Goal: Information Seeking & Learning: Find specific fact

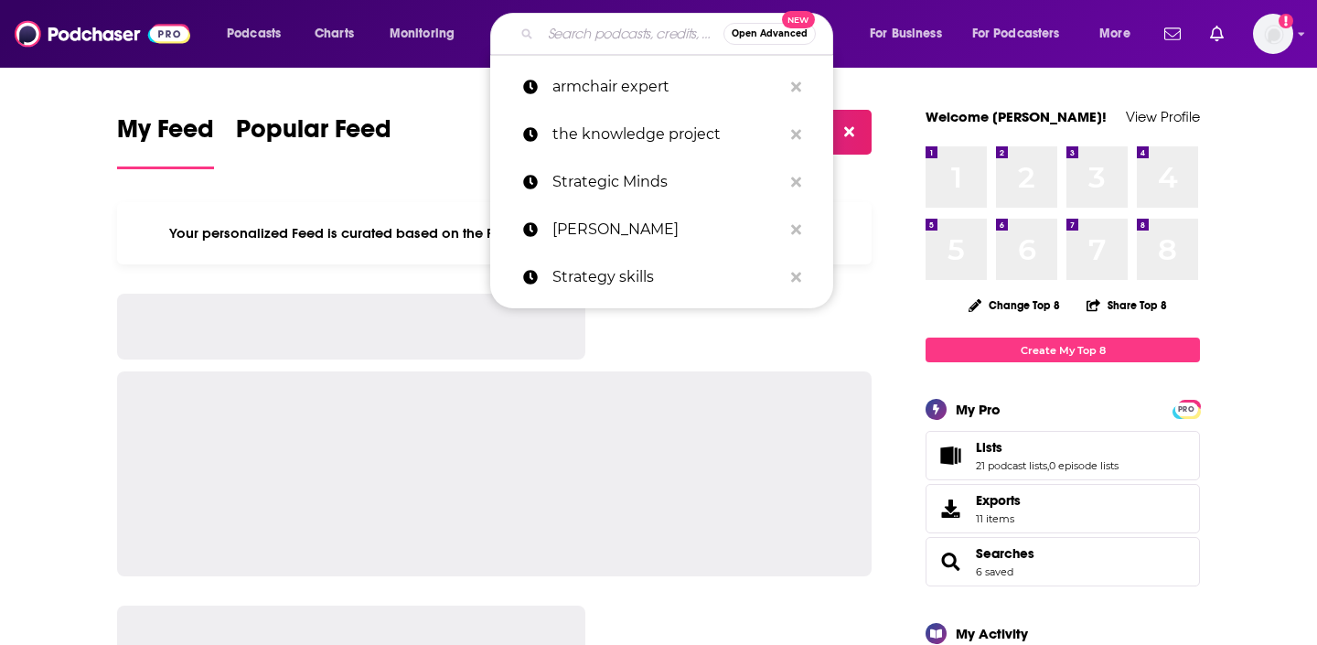
click at [645, 32] on input "Search podcasts, credits, & more..." at bounding box center [631, 33] width 183 height 29
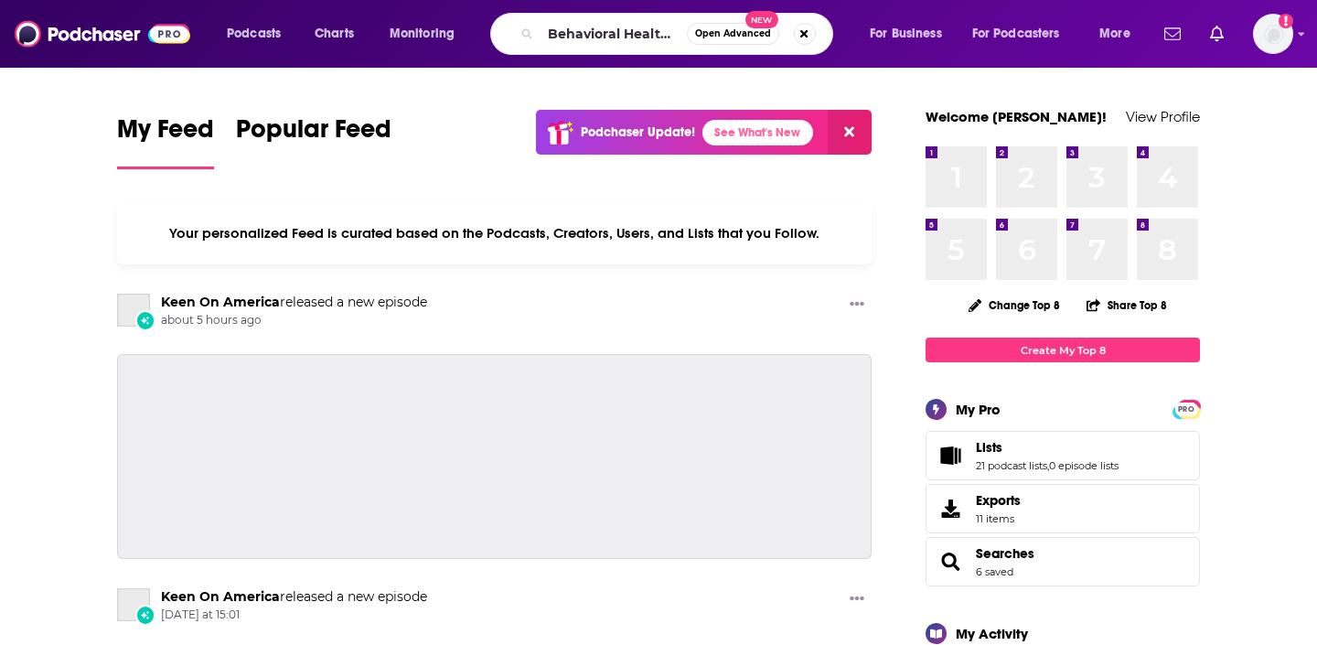
scroll to position [0, 37]
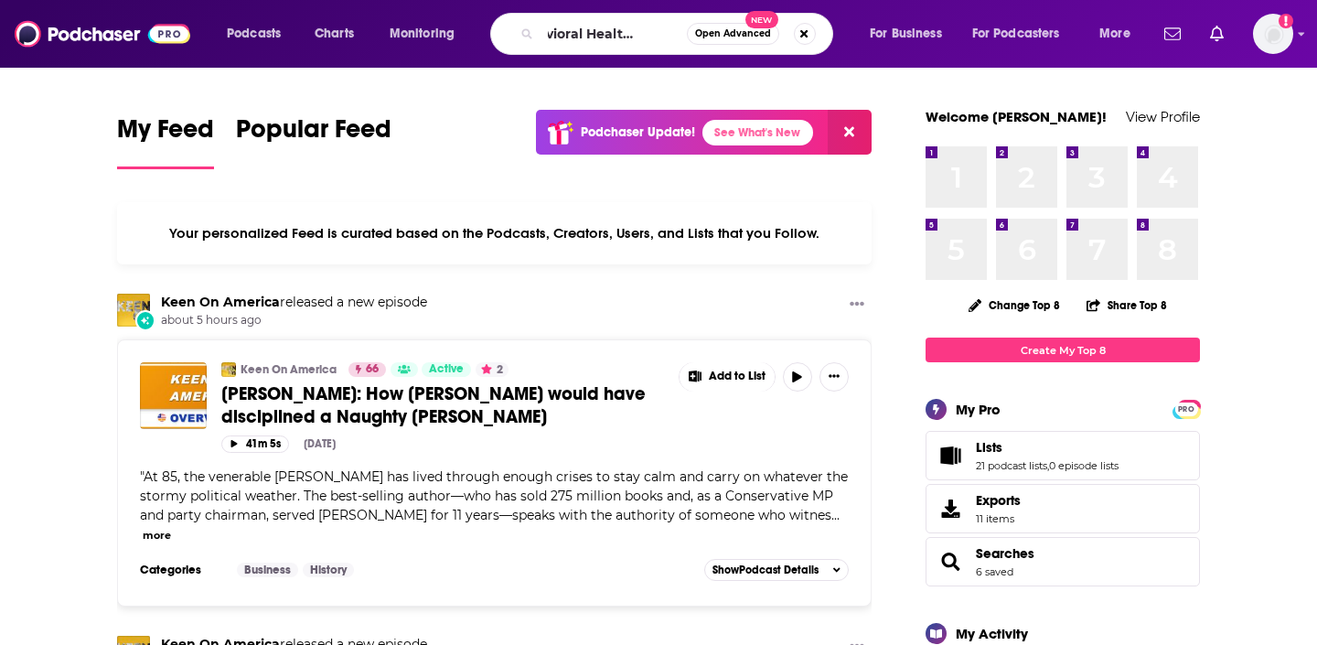
type input "Behavioral Health [DATE]"
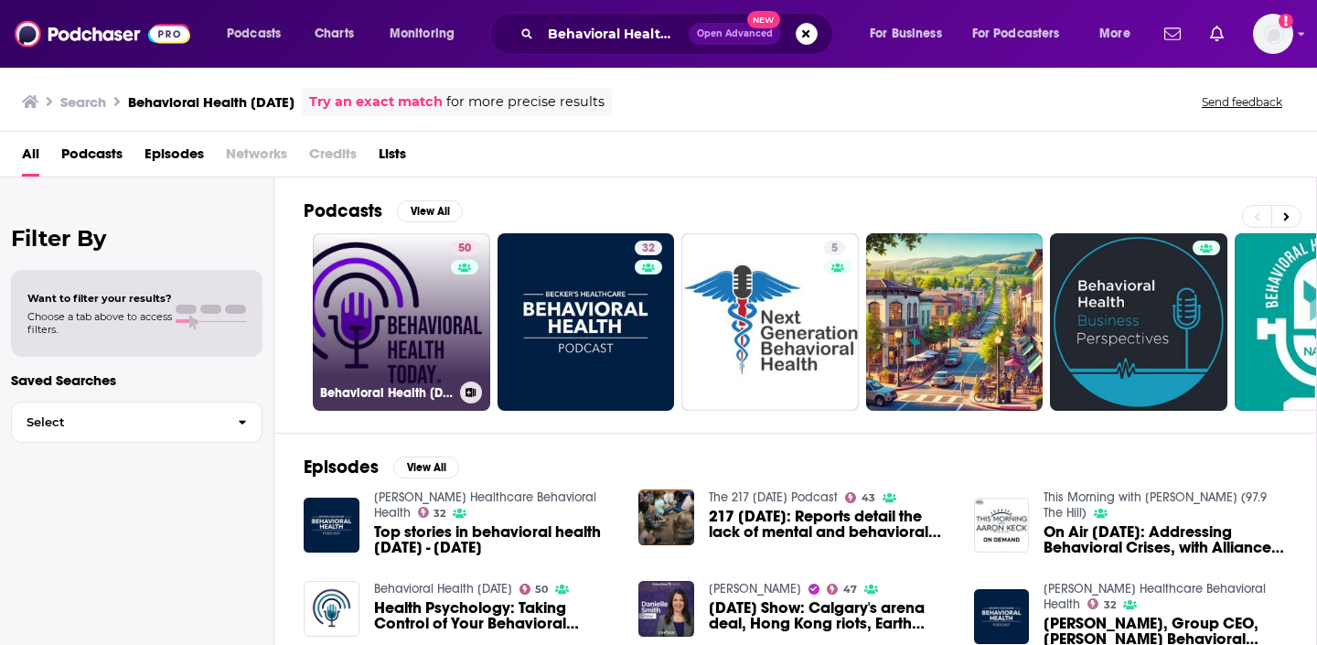
click at [391, 265] on link "50 Behavioral Health [DATE]" at bounding box center [401, 321] width 177 height 177
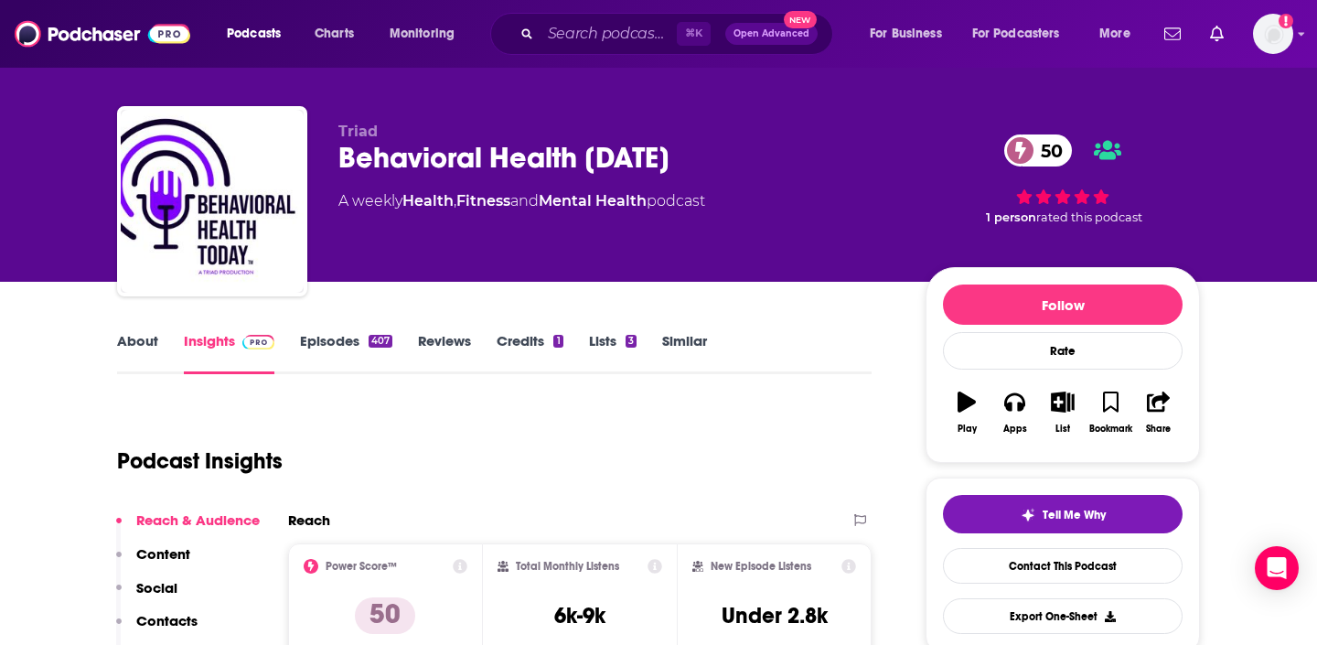
scroll to position [18, 0]
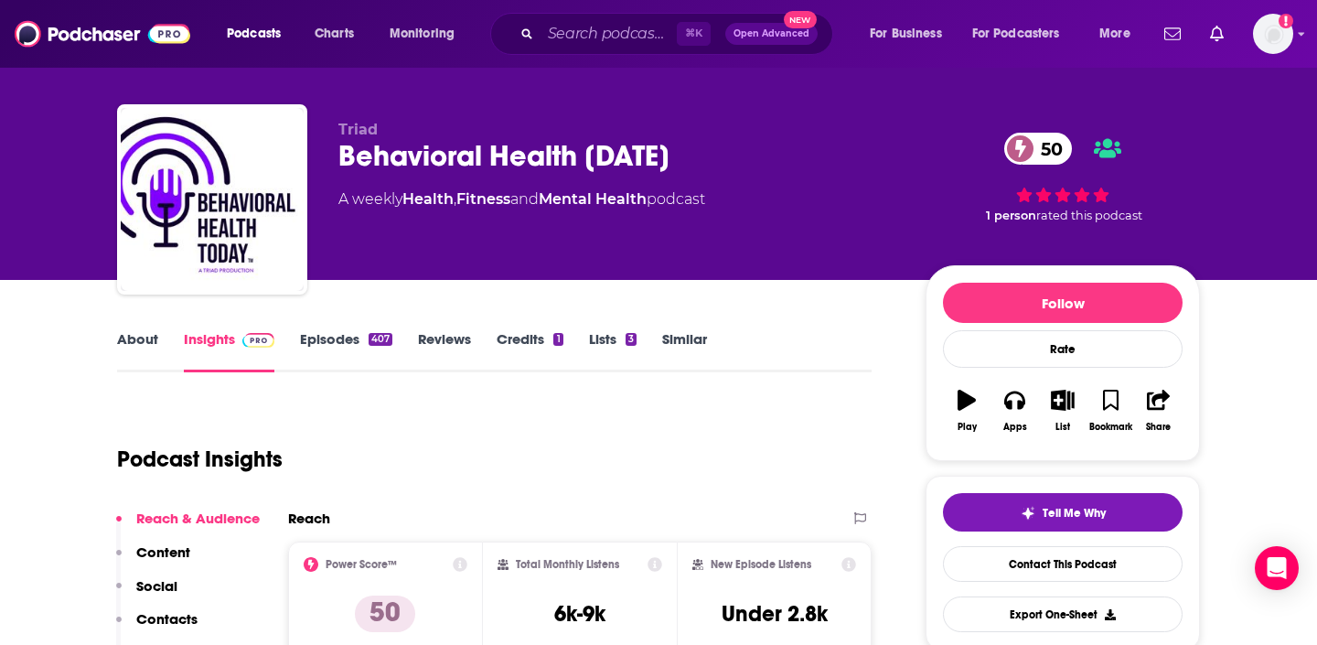
click at [133, 343] on link "About" at bounding box center [137, 351] width 41 height 42
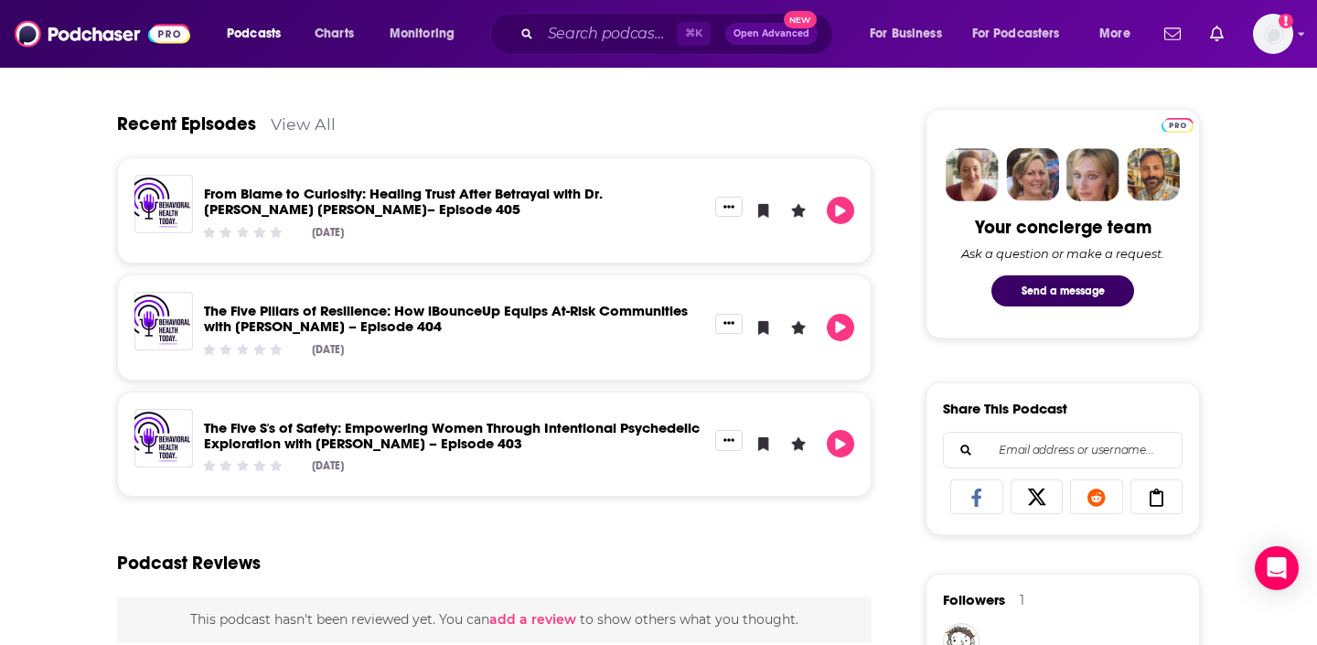
scroll to position [892, 0]
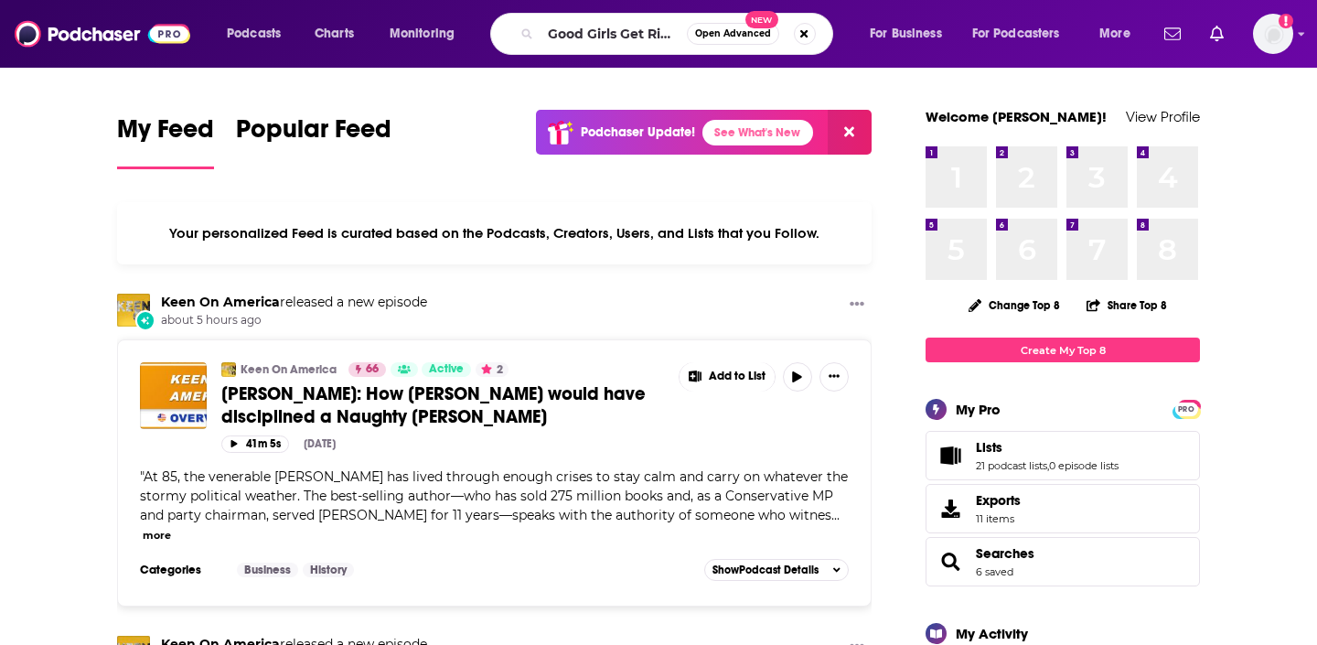
type input "Good Girls Get Rich"
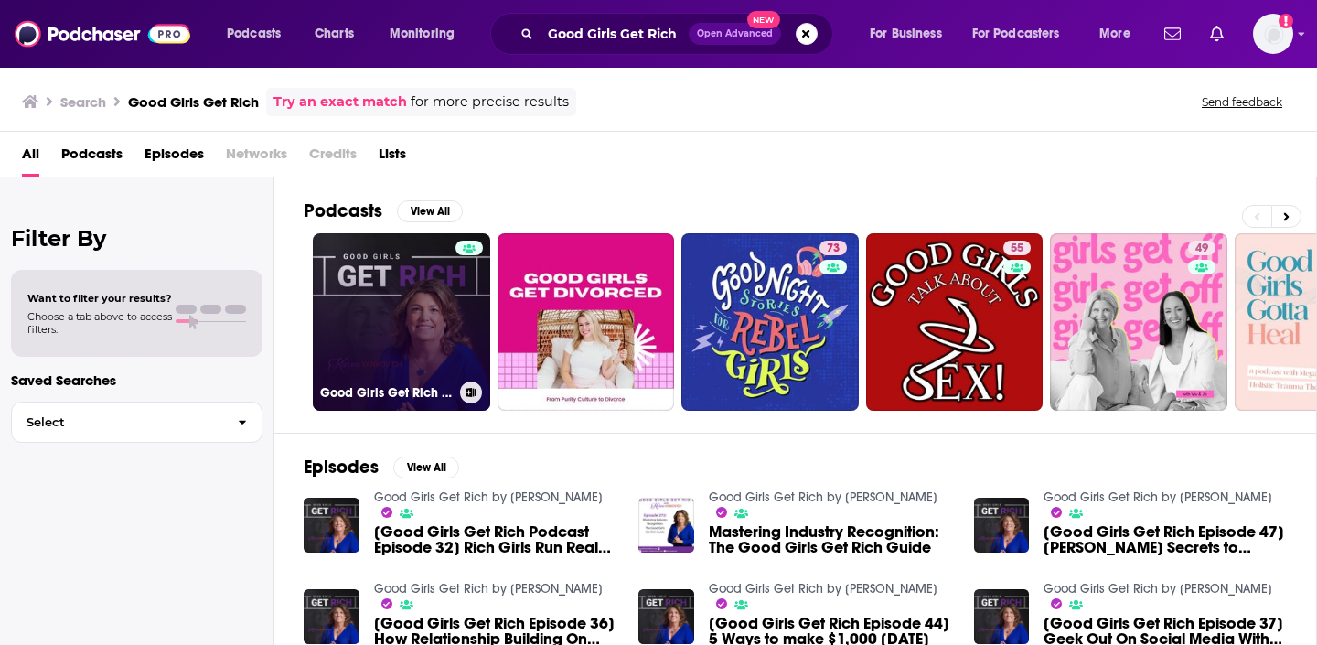
click at [362, 312] on link "Good Girls Get Rich by Karen Yankovich" at bounding box center [401, 321] width 177 height 177
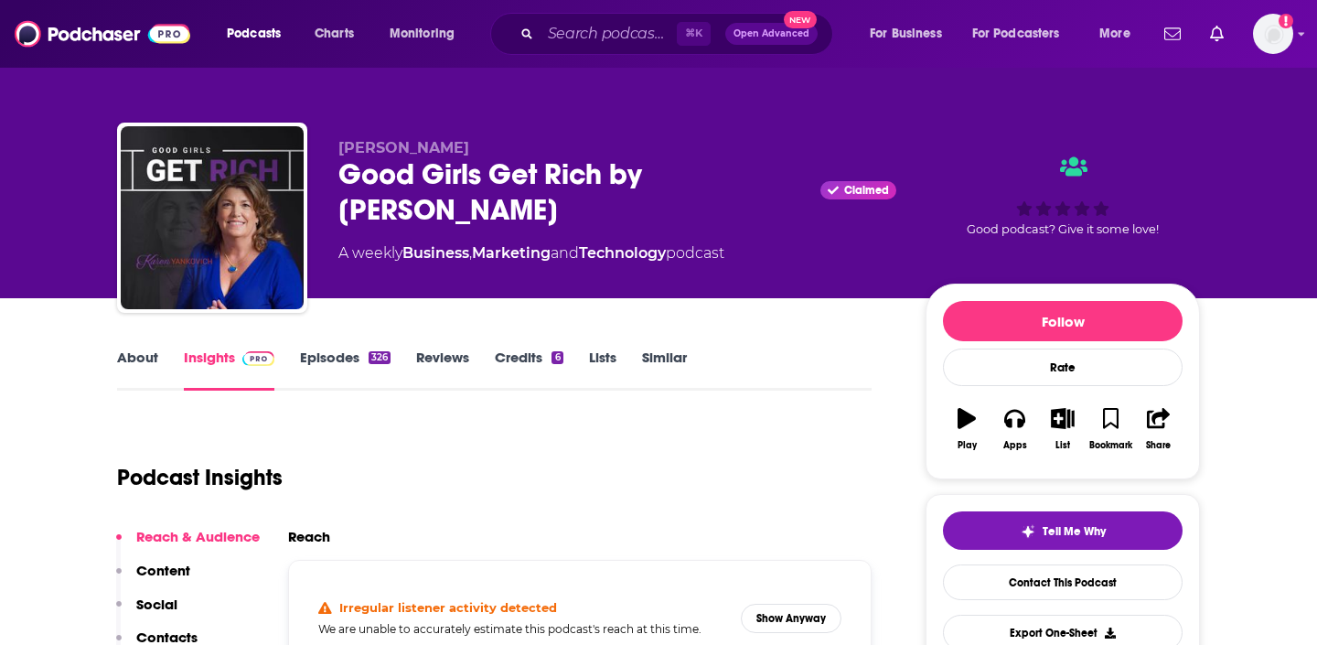
scroll to position [41, 0]
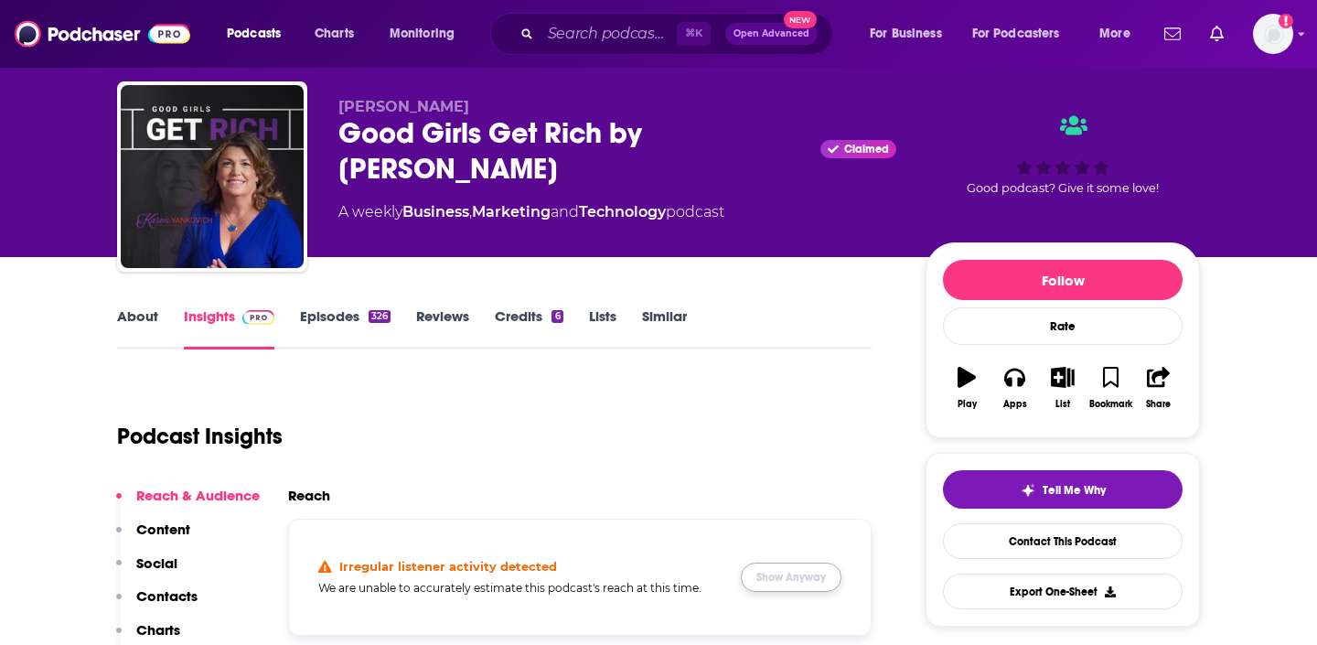
click at [776, 562] on button "Show Anyway" at bounding box center [791, 576] width 101 height 29
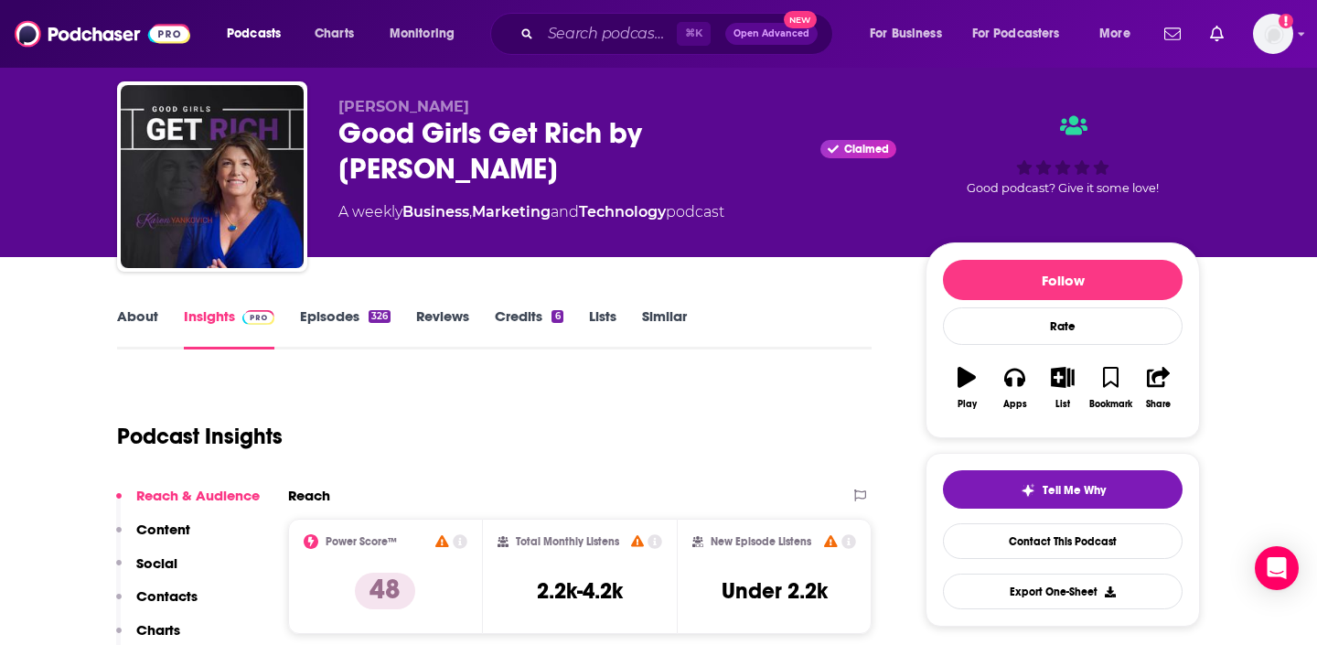
drag, startPoint x: 476, startPoint y: 107, endPoint x: 343, endPoint y: 107, distance: 133.5
click at [343, 107] on p "Karen Yankovich" at bounding box center [617, 106] width 558 height 17
copy span "Karen Yankovich"
